Goal: Complete application form: Complete application form

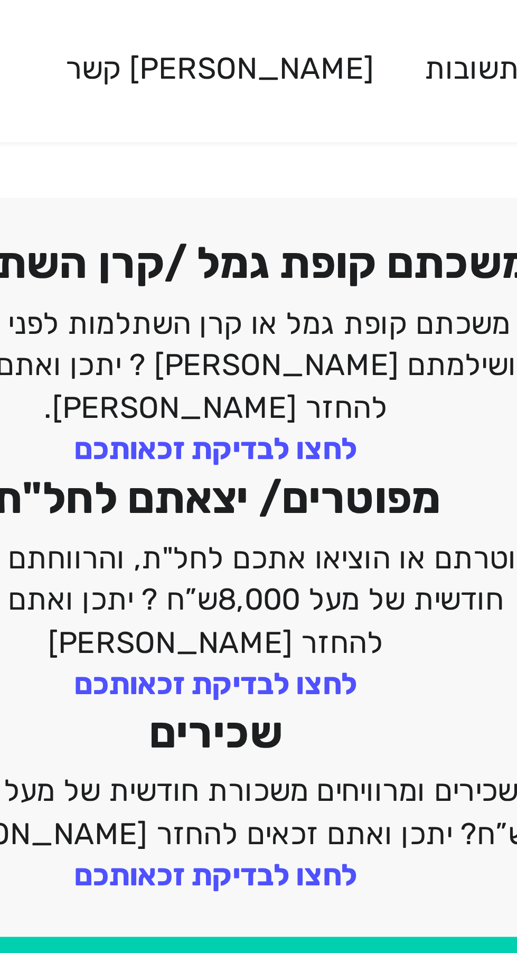
scroll to position [222, 0]
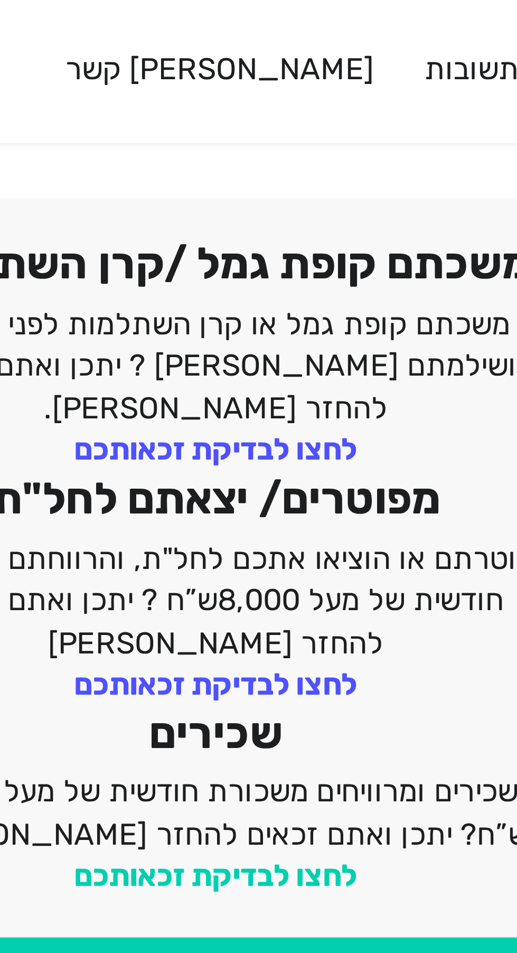
click at [287, 221] on link "לחצו לבדיקת זכאותכם" at bounding box center [258, 226] width 73 height 10
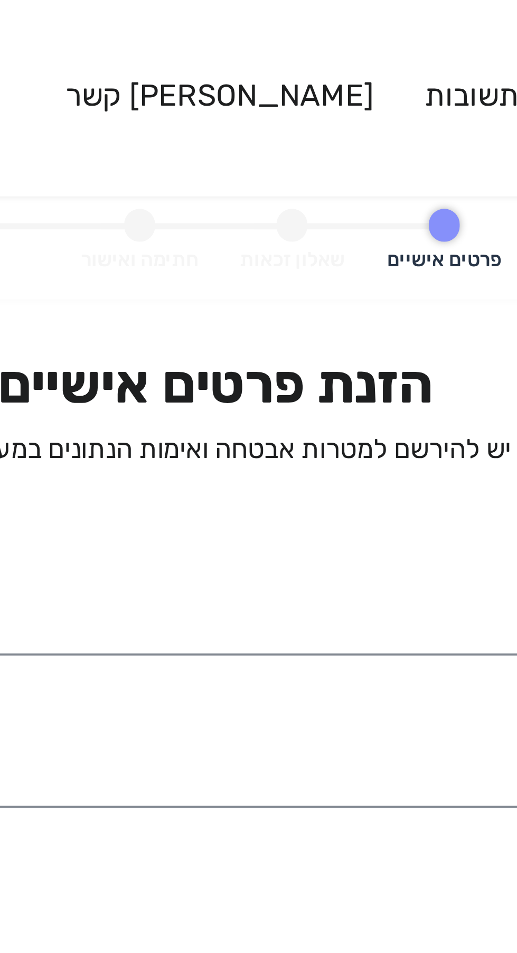
select select
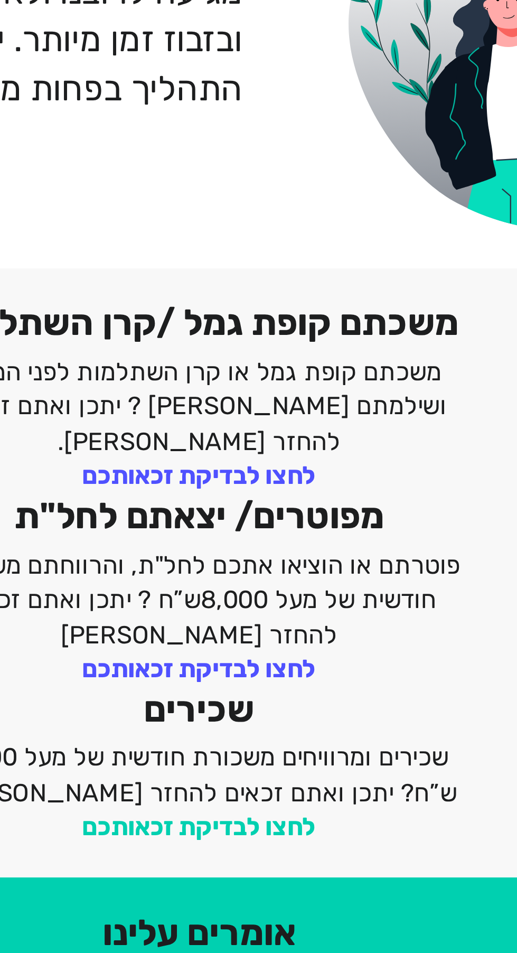
click at [284, 443] on link "לחצו לבדיקת זכאותכם" at bounding box center [258, 448] width 73 height 10
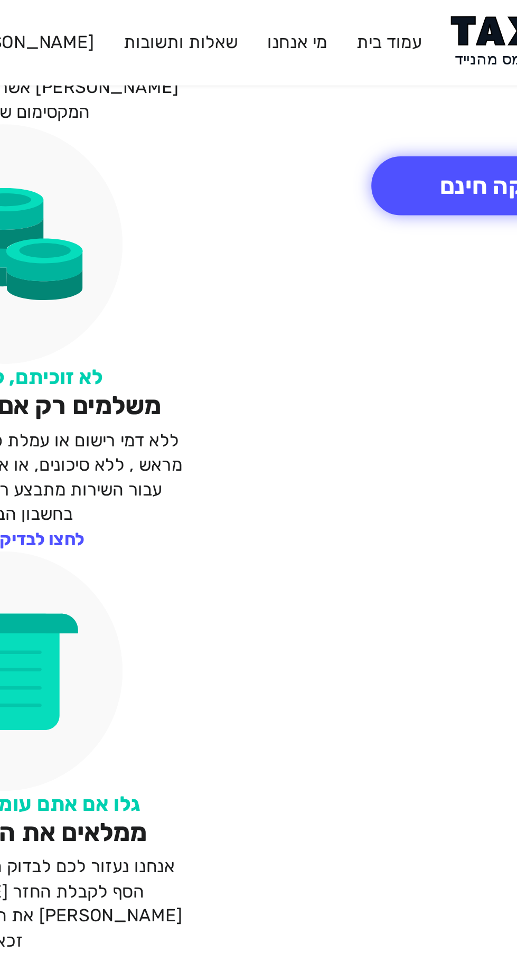
scroll to position [763, 0]
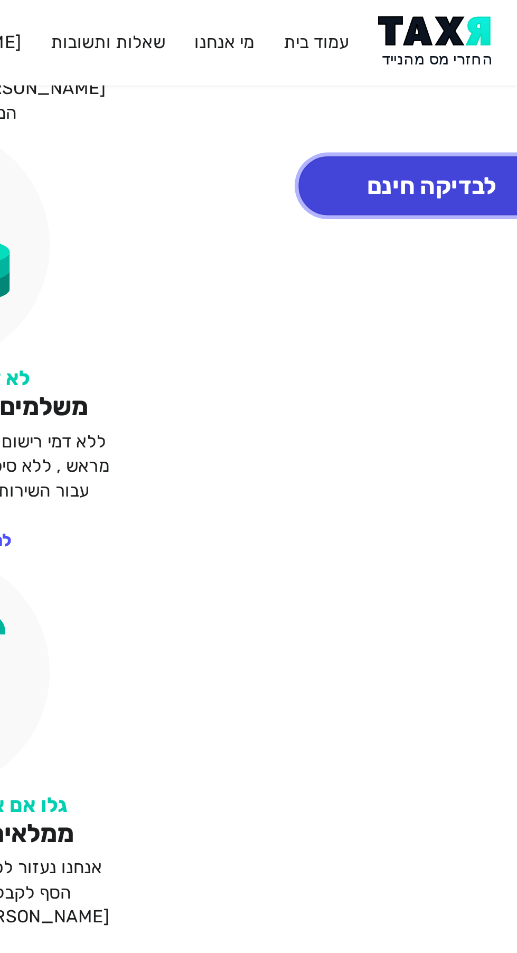
click at [486, 93] on button "לבדיקה חינם" at bounding box center [479, 82] width 117 height 26
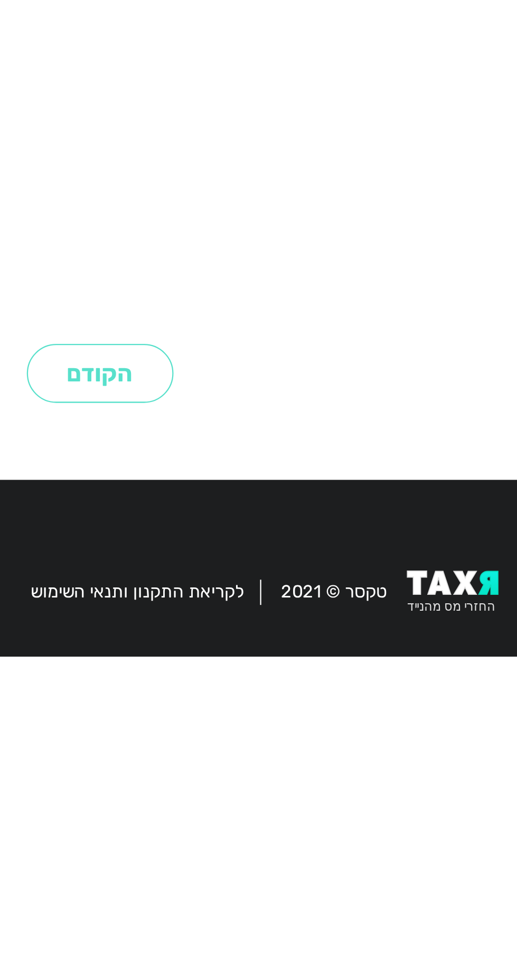
select select
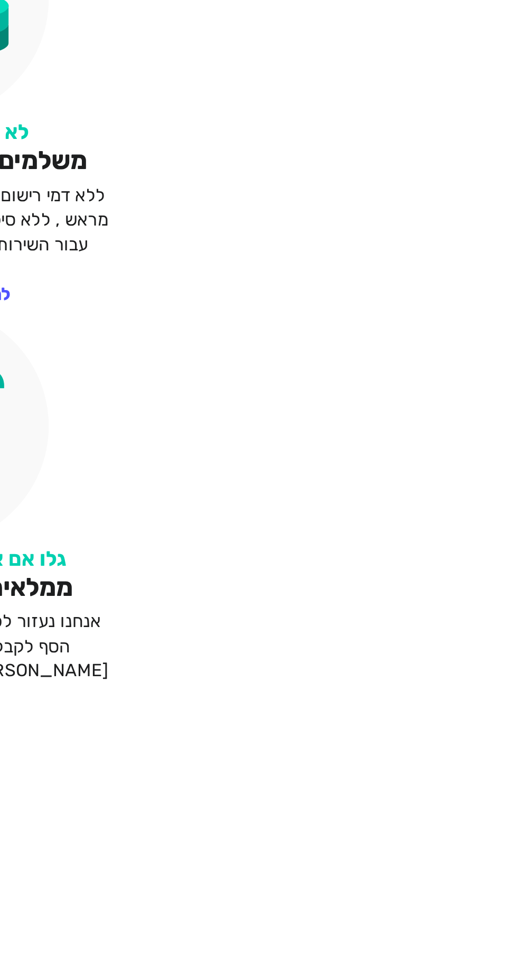
scroll to position [763, 0]
